Goal: Check status: Check status

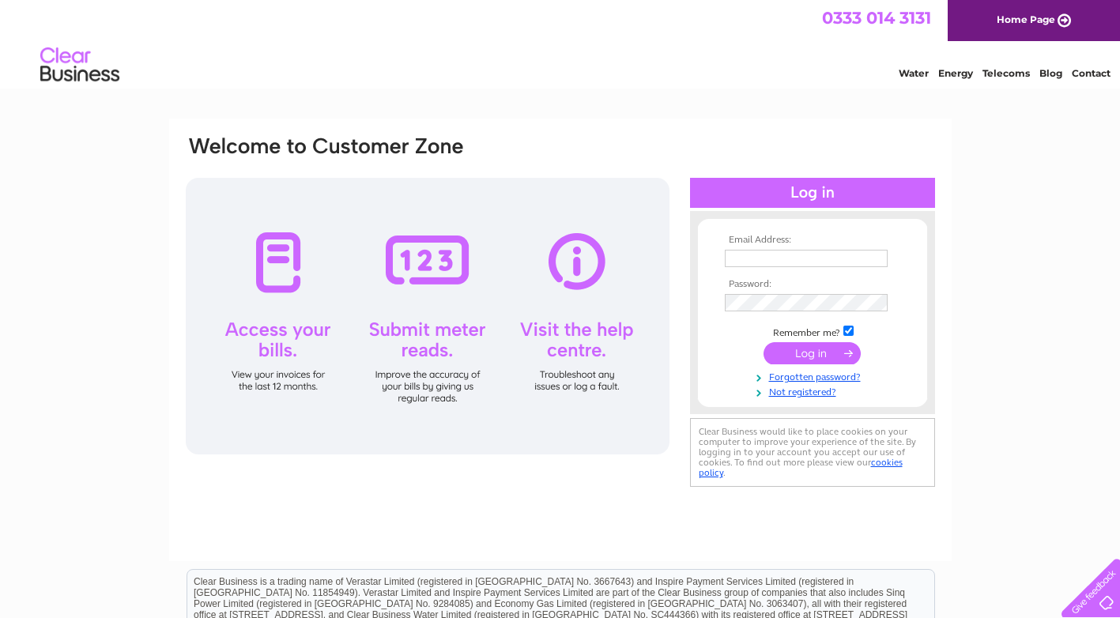
type input "[EMAIL_ADDRESS][DOMAIN_NAME]"
click at [801, 352] on input "submit" at bounding box center [812, 353] width 97 height 22
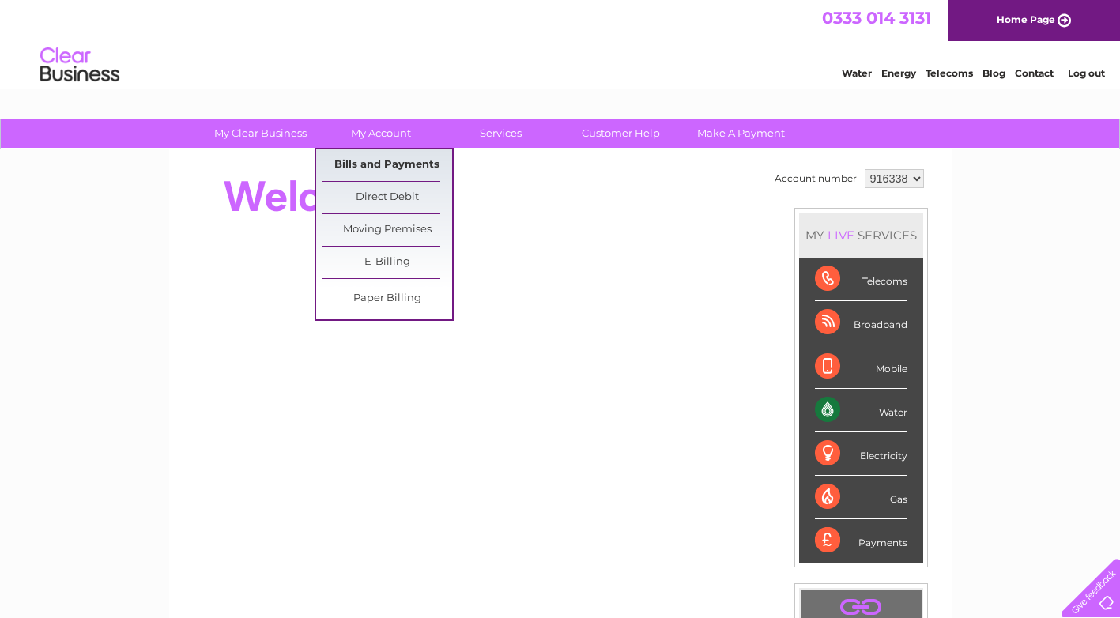
click at [383, 161] on link "Bills and Payments" at bounding box center [387, 165] width 130 height 32
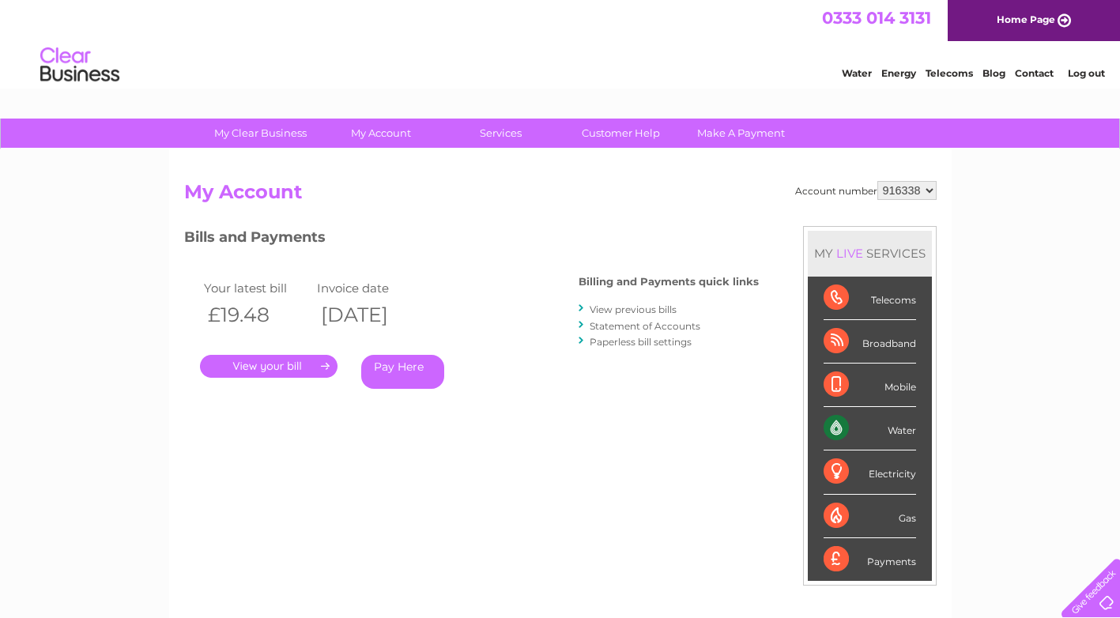
click at [262, 364] on link "." at bounding box center [269, 366] width 138 height 23
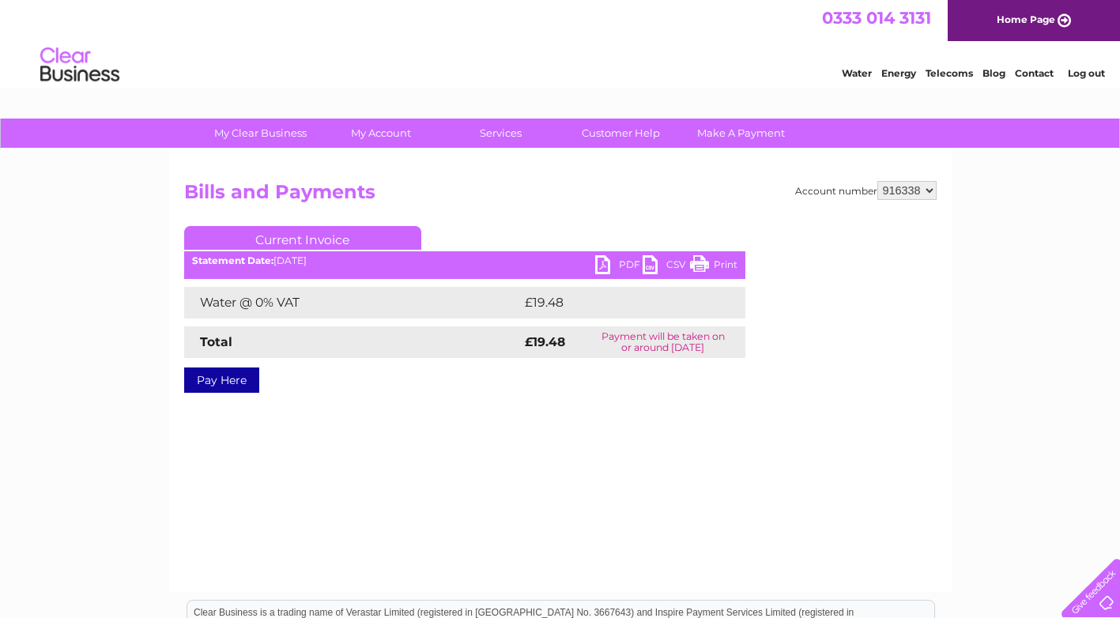
click at [605, 255] on ul "Current Invoice" at bounding box center [464, 240] width 561 height 29
click at [601, 266] on link "PDF" at bounding box center [618, 266] width 47 height 23
click at [598, 266] on link "PDF" at bounding box center [618, 266] width 47 height 23
